Goal: Check status: Check status

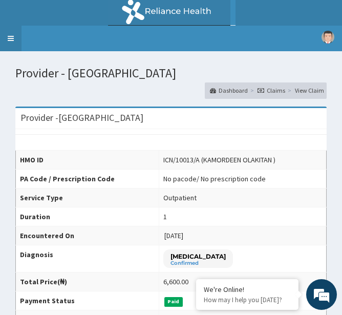
click at [10, 38] on link "Toggle navigation" at bounding box center [11, 39] width 22 height 26
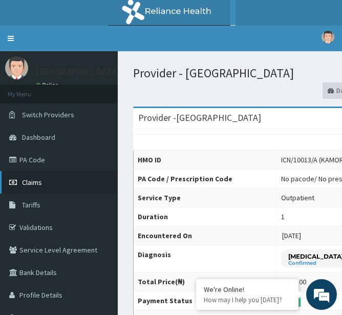
click at [63, 191] on link "Claims" at bounding box center [59, 182] width 118 height 23
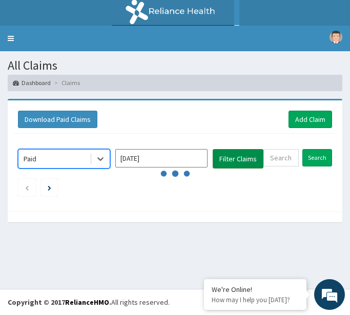
click at [231, 160] on button "Filter Claims" at bounding box center [238, 158] width 51 height 19
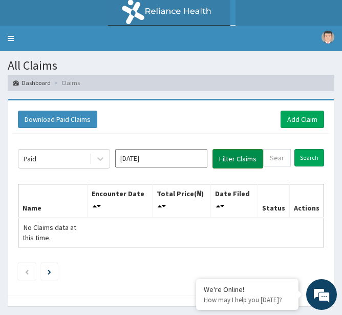
click at [231, 160] on button "Filter Claims" at bounding box center [238, 158] width 51 height 19
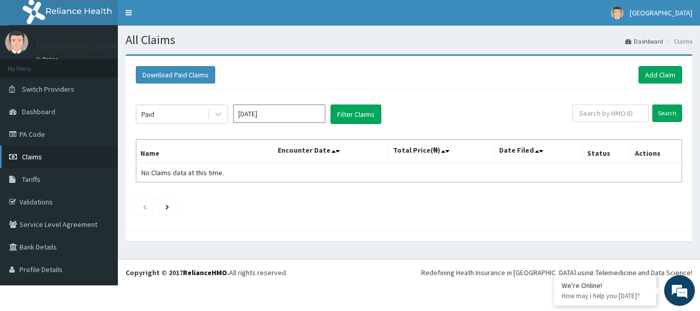
click at [26, 160] on span "Claims" at bounding box center [32, 156] width 20 height 9
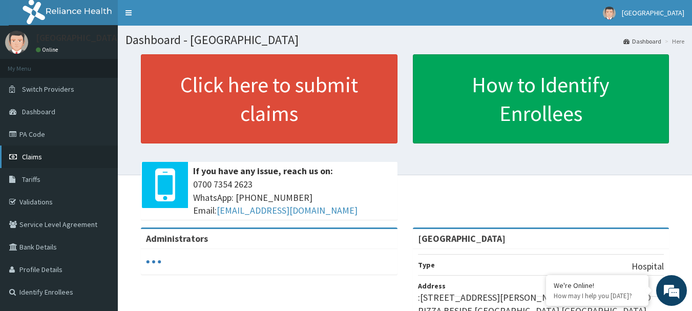
click at [39, 153] on span "Claims" at bounding box center [32, 156] width 20 height 9
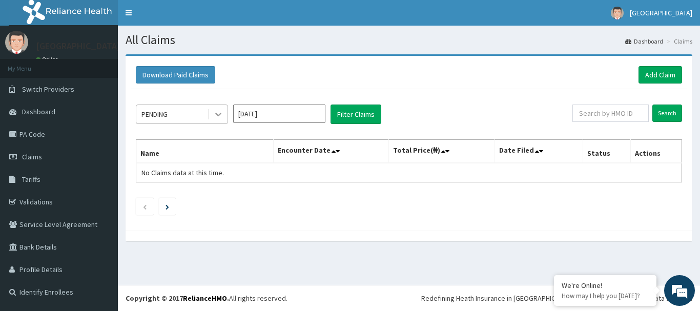
click at [218, 110] on icon at bounding box center [218, 114] width 10 height 10
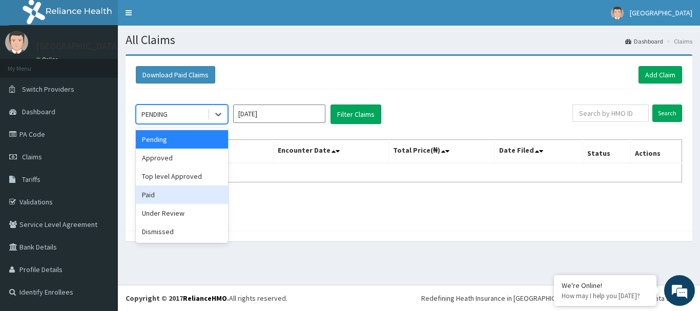
click at [148, 198] on div "Paid" at bounding box center [182, 194] width 92 height 18
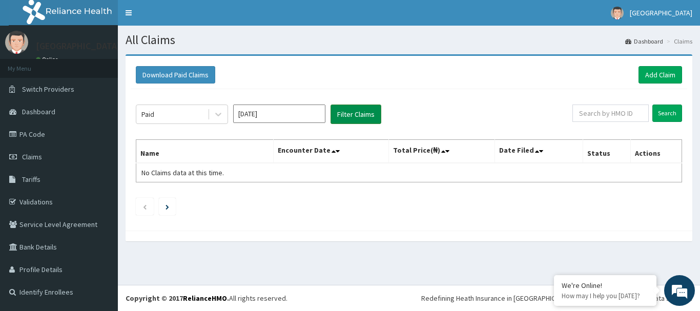
click at [351, 111] on button "Filter Claims" at bounding box center [355, 113] width 51 height 19
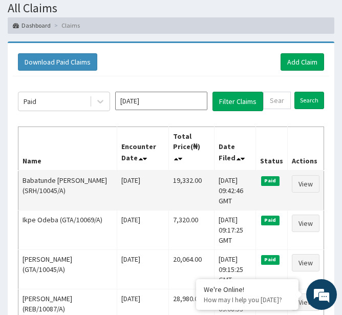
scroll to position [58, 0]
